Goal: Check status: Check status

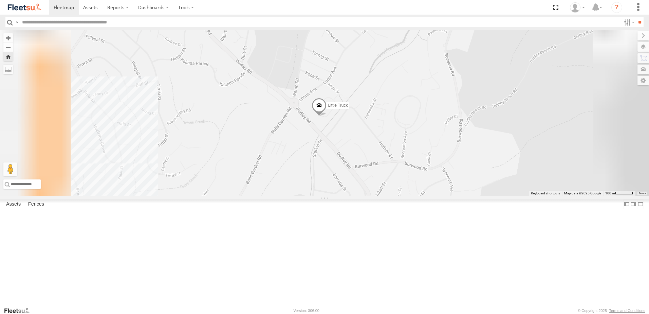
click at [326, 116] on span at bounding box center [318, 107] width 15 height 18
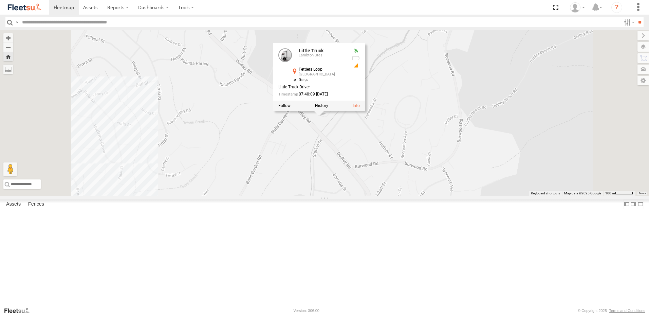
click at [299, 158] on div "Little Truck Little Truck Lambton Utes Fettlers Loop [GEOGRAPHIC_DATA] -32.9785…" at bounding box center [324, 113] width 649 height 166
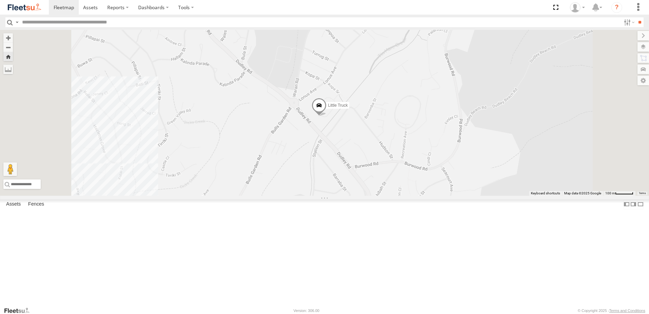
click at [0, 0] on span at bounding box center [0, 0] width 0 height 0
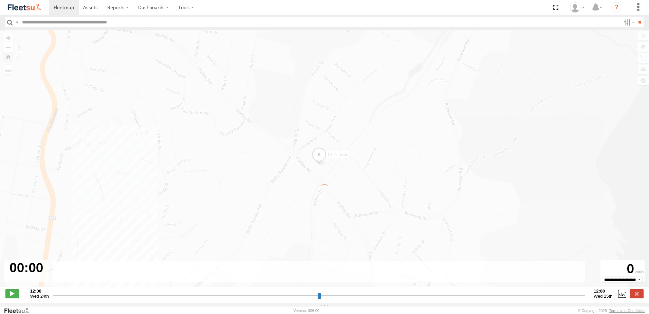
type input "**********"
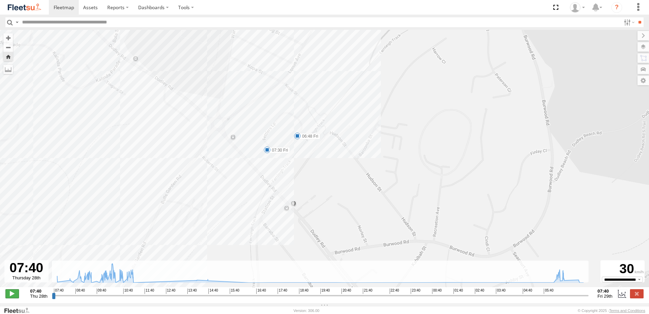
click at [7, 298] on span at bounding box center [12, 293] width 14 height 9
click at [637, 297] on label at bounding box center [637, 293] width 14 height 9
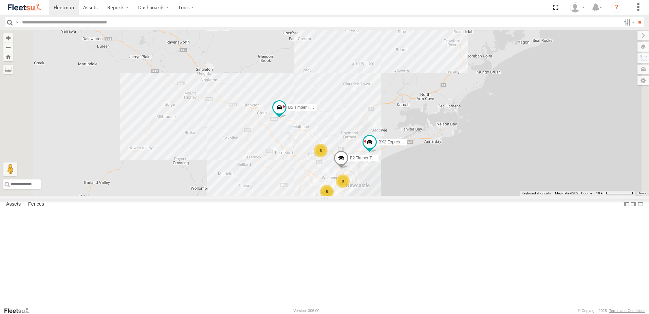
click at [0, 0] on div "L3 Plasterboard Truck Lambton Trucks NHS_Lambton NHS Trade -32.91446 151.72118 …" at bounding box center [0, 0] width 0 height 0
click at [0, 0] on div "Lambton Utes" at bounding box center [0, 0] width 0 height 0
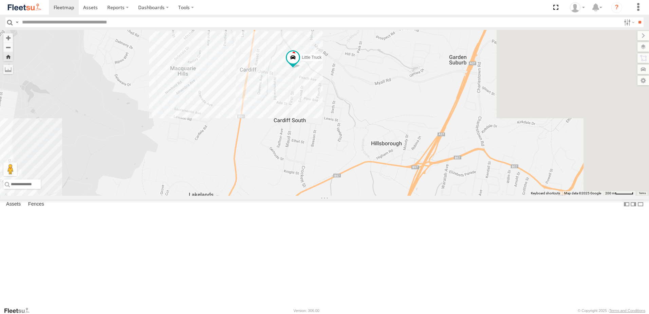
drag, startPoint x: 513, startPoint y: 105, endPoint x: 424, endPoint y: 122, distance: 90.5
click at [424, 122] on div "Little Truck" at bounding box center [324, 113] width 649 height 166
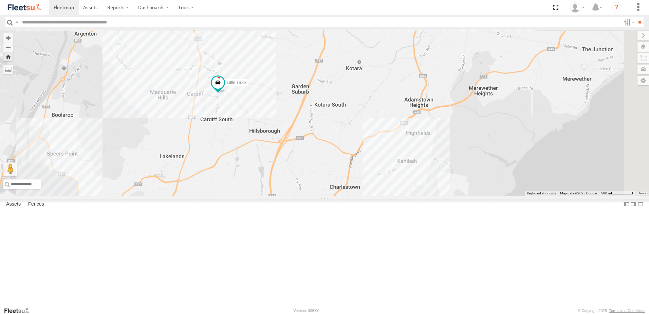
drag, startPoint x: 465, startPoint y: 93, endPoint x: 375, endPoint y: 118, distance: 92.6
click at [375, 118] on div "Little Truck" at bounding box center [324, 113] width 649 height 166
